Goal: Task Accomplishment & Management: Use online tool/utility

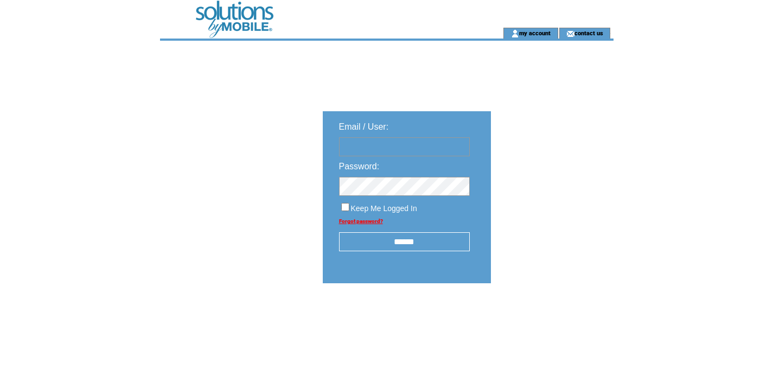
type input "**********"
click at [403, 239] on input "******" at bounding box center [404, 241] width 131 height 19
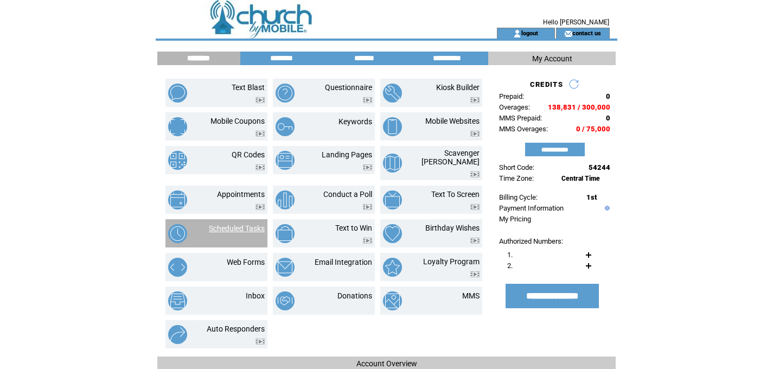
click at [246, 224] on link "Scheduled Tasks" at bounding box center [237, 228] width 56 height 9
